Goal: Task Accomplishment & Management: Use online tool/utility

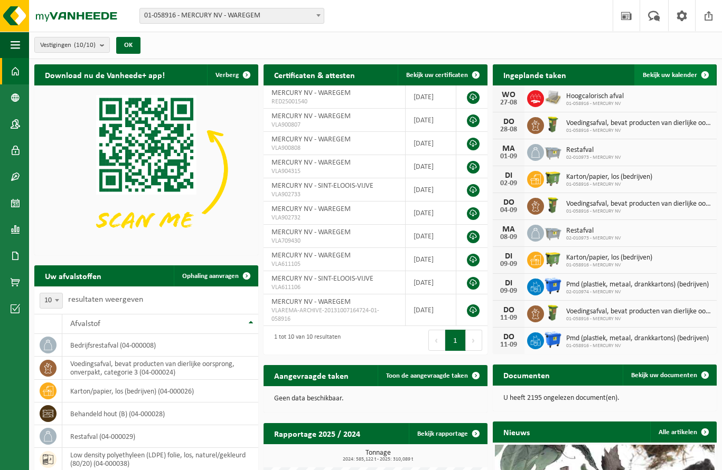
click at [699, 76] on span at bounding box center [704, 74] width 21 height 21
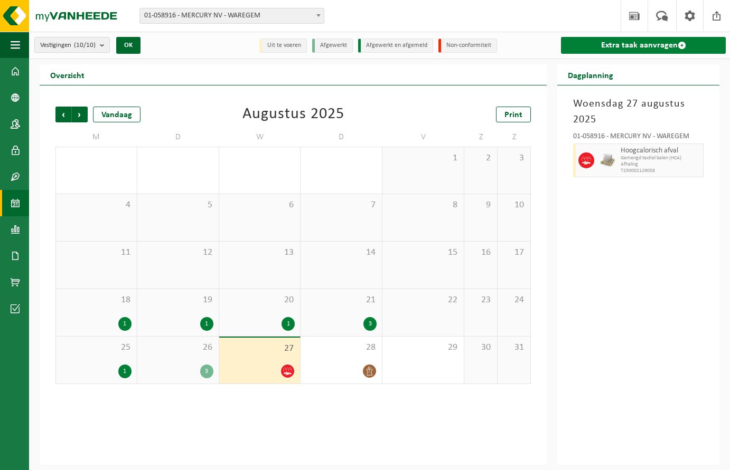
click at [675, 42] on link "Extra taak aanvragen" at bounding box center [643, 45] width 165 height 17
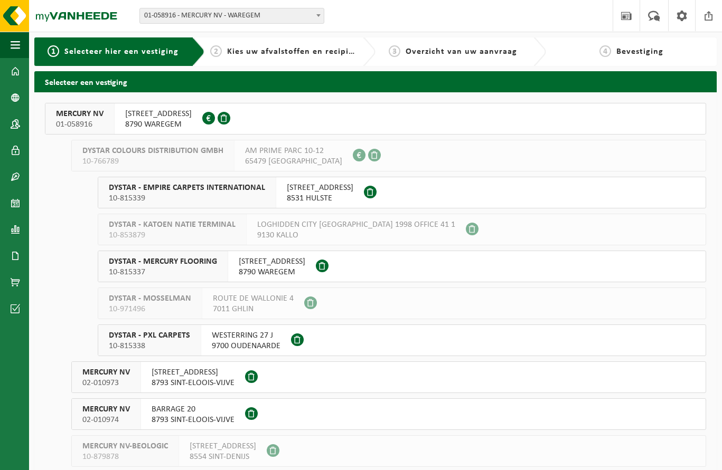
click at [124, 113] on div "[STREET_ADDRESS] 0431.567.153" at bounding box center [159, 118] width 88 height 31
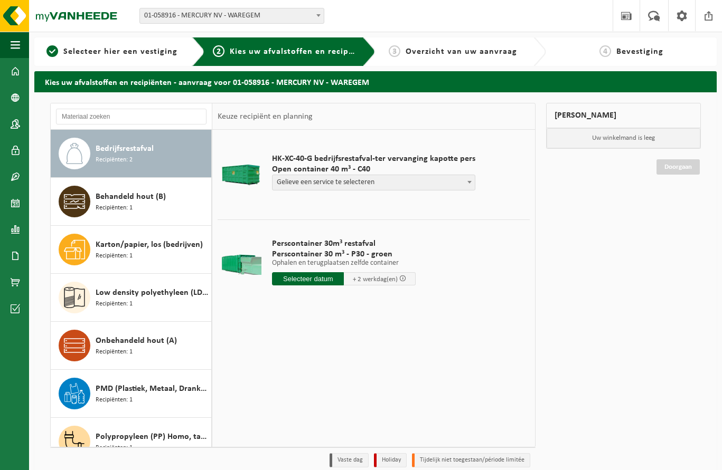
click at [114, 158] on span "Recipiënten: 2" at bounding box center [114, 160] width 37 height 10
click at [316, 182] on span "Gelieve een service te selecteren" at bounding box center [373, 182] width 202 height 15
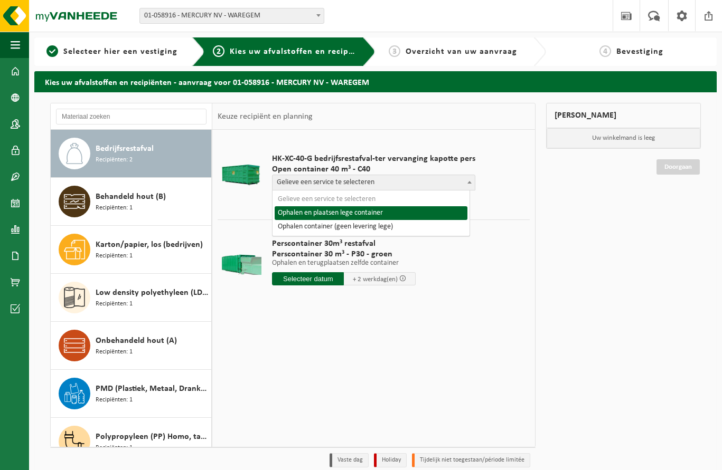
select select "P2PL-VEL-055328_HK-XC-40-GN-00_04-000008_46"
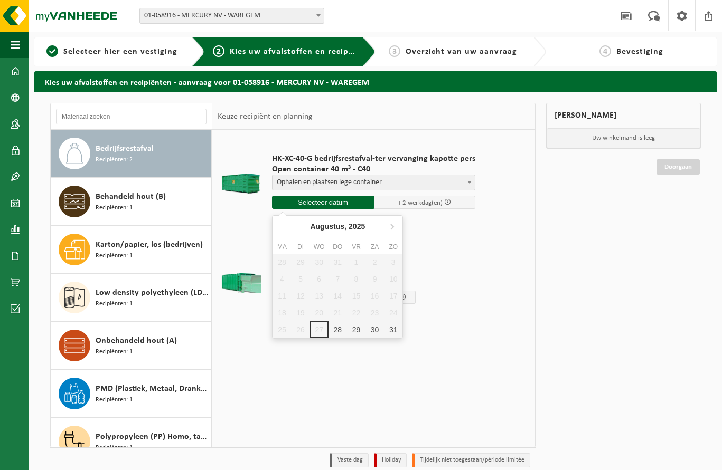
click at [316, 203] on input "text" at bounding box center [323, 202] width 102 height 13
click at [336, 329] on div "28" at bounding box center [337, 329] width 18 height 17
type input "Van 2025-08-28"
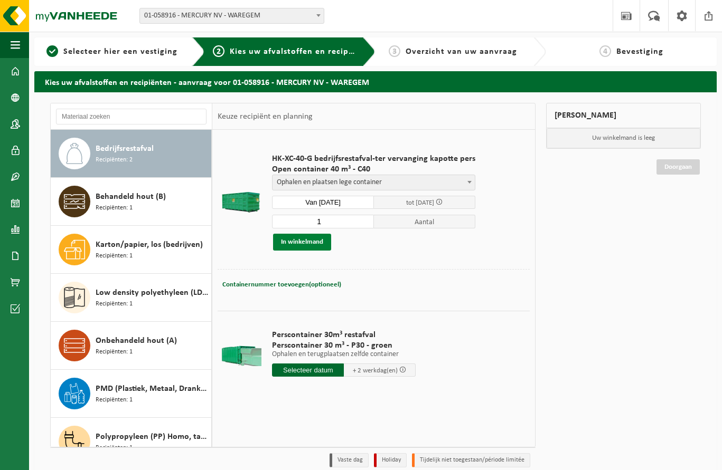
click at [305, 243] on button "In winkelmand" at bounding box center [302, 242] width 58 height 17
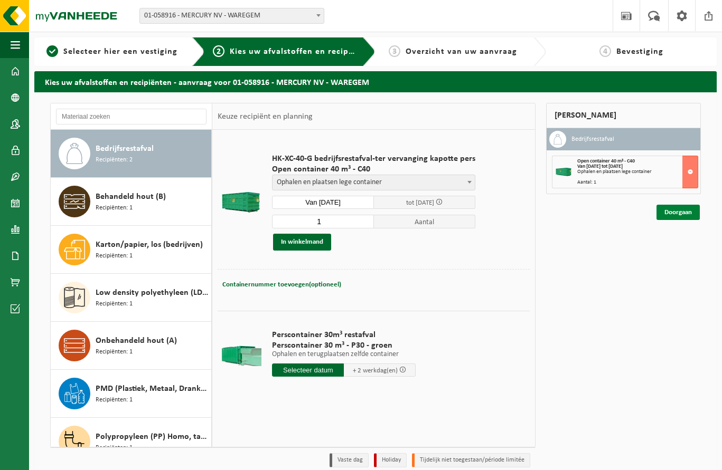
click at [677, 212] on link "Doorgaan" at bounding box center [677, 212] width 43 height 15
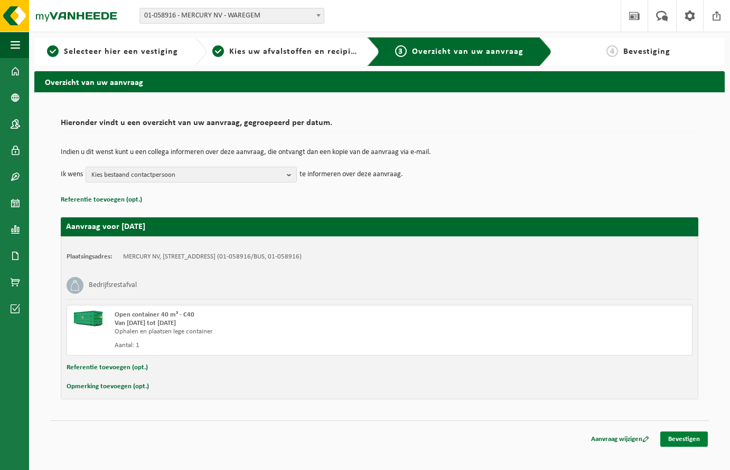
click at [698, 442] on link "Bevestigen" at bounding box center [684, 439] width 48 height 15
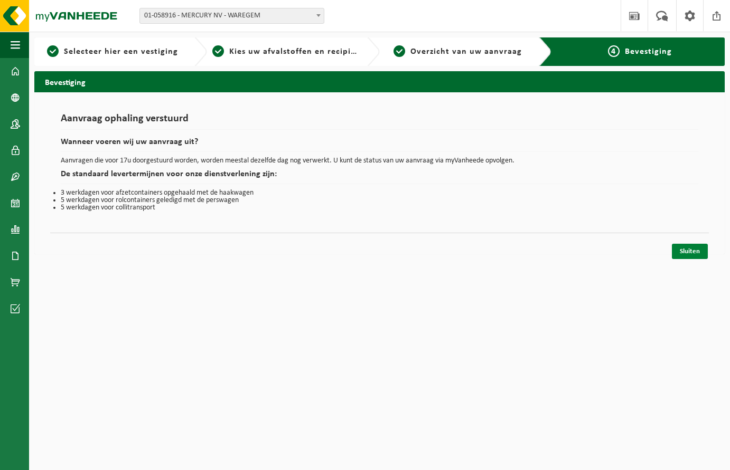
click at [691, 256] on link "Sluiten" at bounding box center [690, 251] width 36 height 15
